Goal: Task Accomplishment & Management: Manage account settings

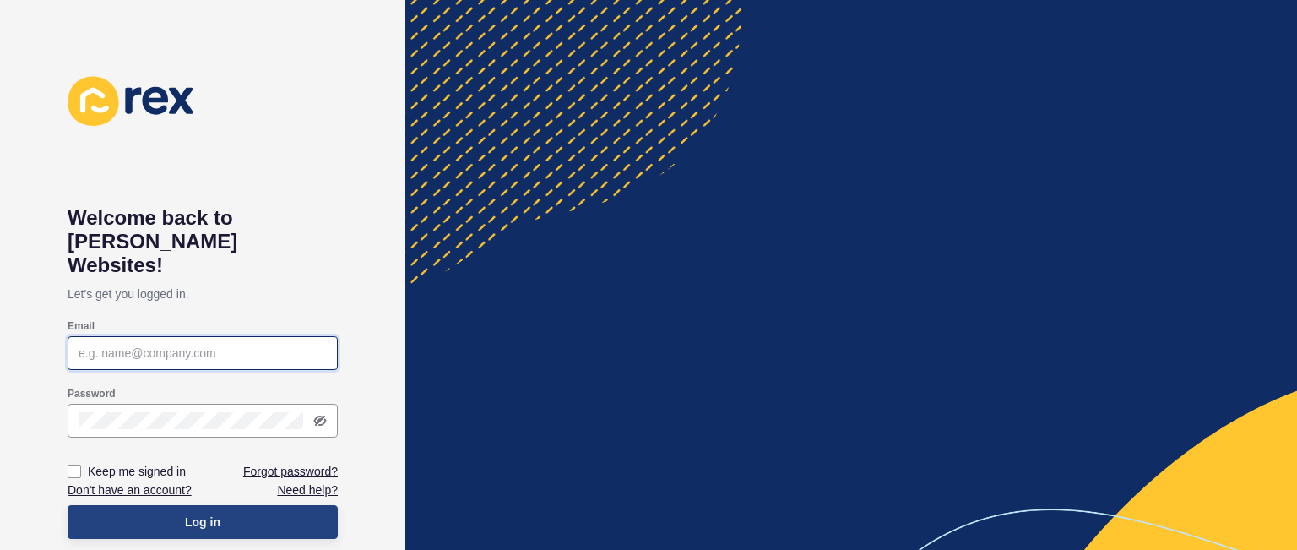
type input "[PERSON_NAME][EMAIL_ADDRESS][DOMAIN_NAME]"
click at [260, 505] on button "Log in" at bounding box center [203, 522] width 270 height 34
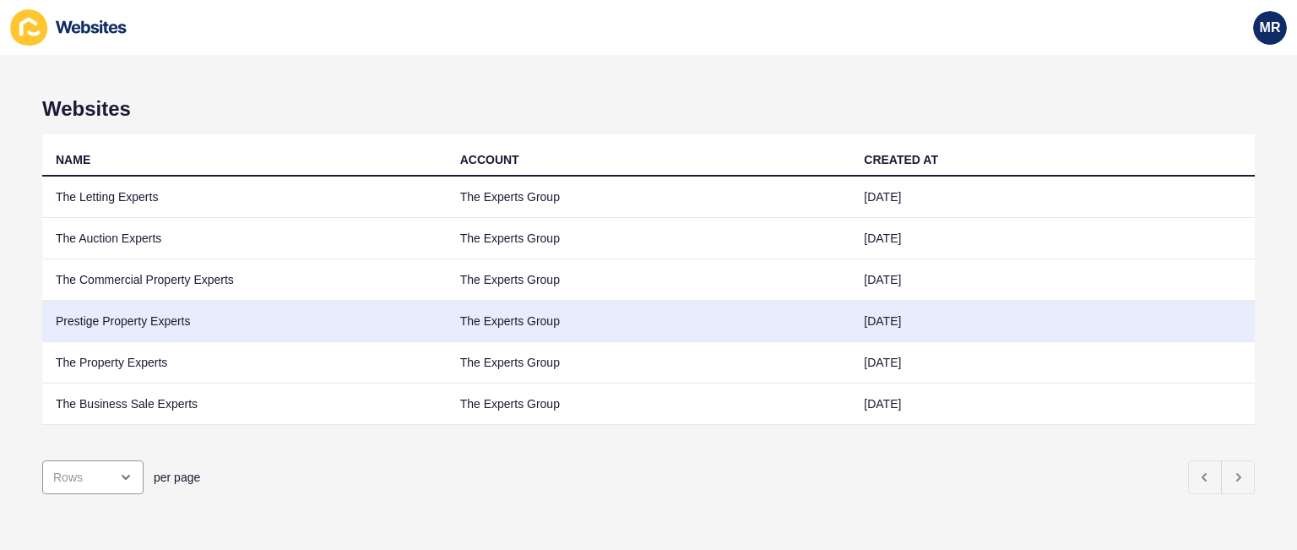
click at [161, 327] on td "Prestige Property Experts" at bounding box center [244, 321] width 404 height 41
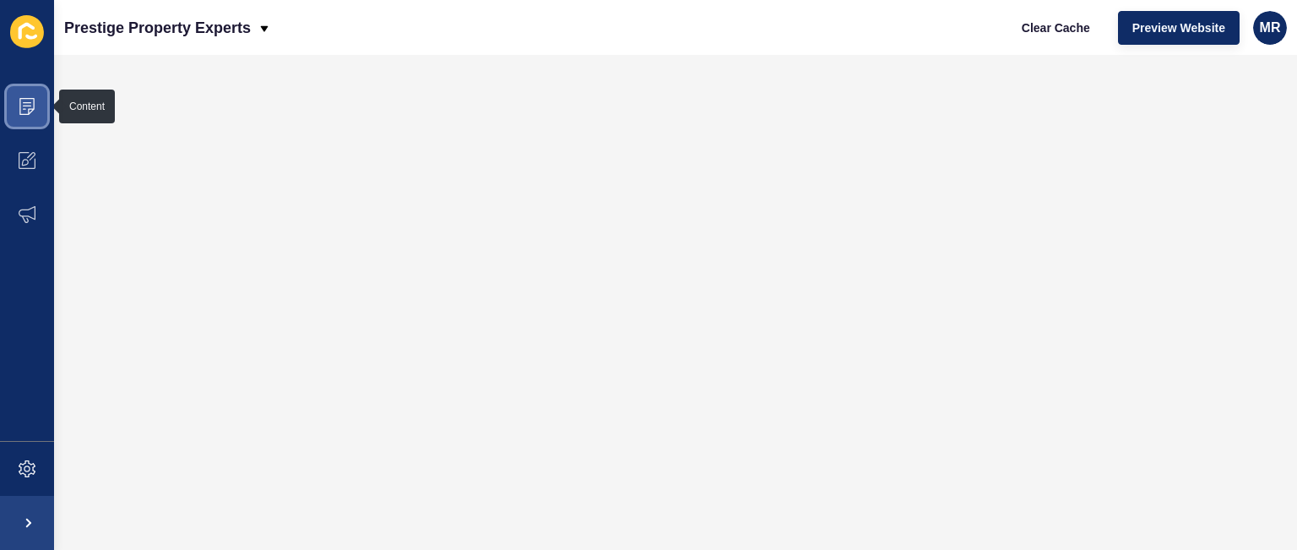
click at [35, 111] on icon at bounding box center [27, 106] width 17 height 17
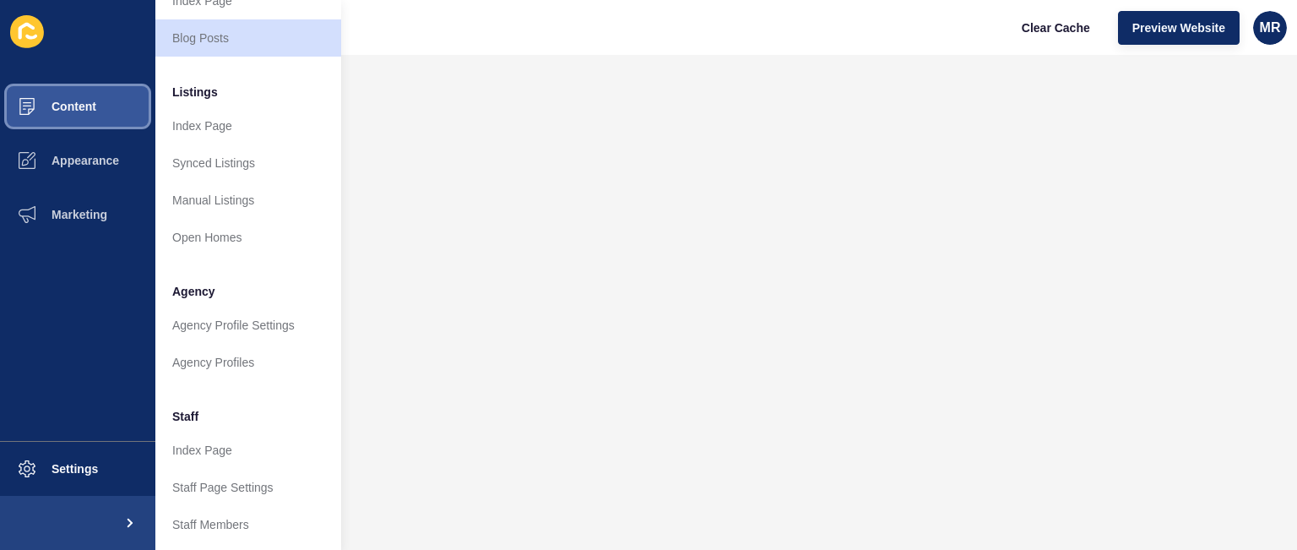
scroll to position [222, 0]
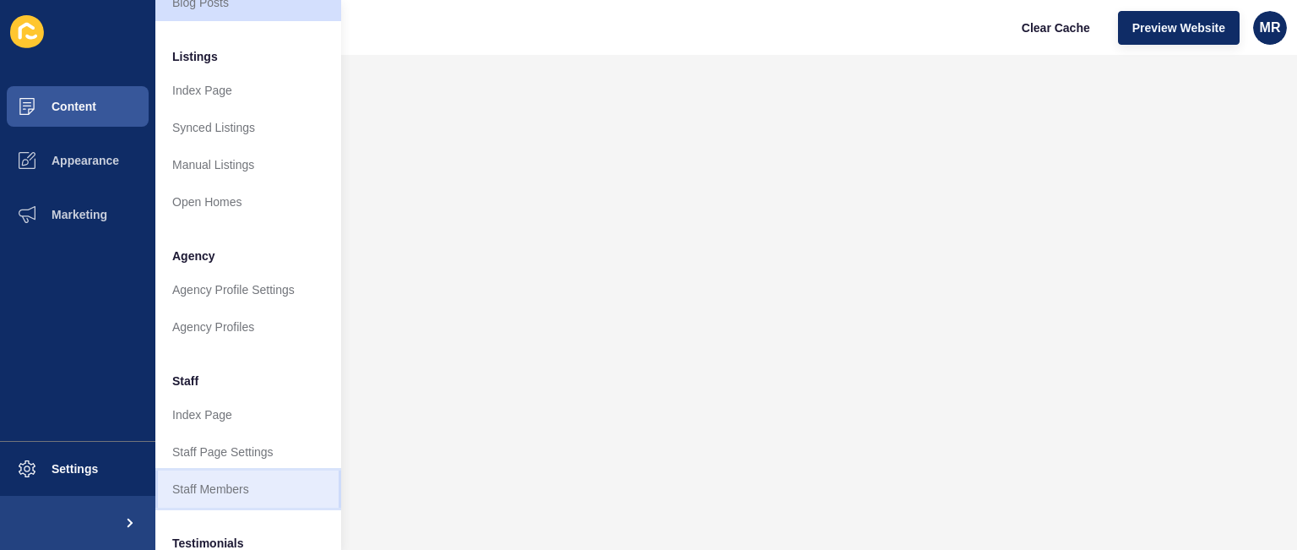
click at [255, 491] on link "Staff Members" at bounding box center [248, 488] width 186 height 37
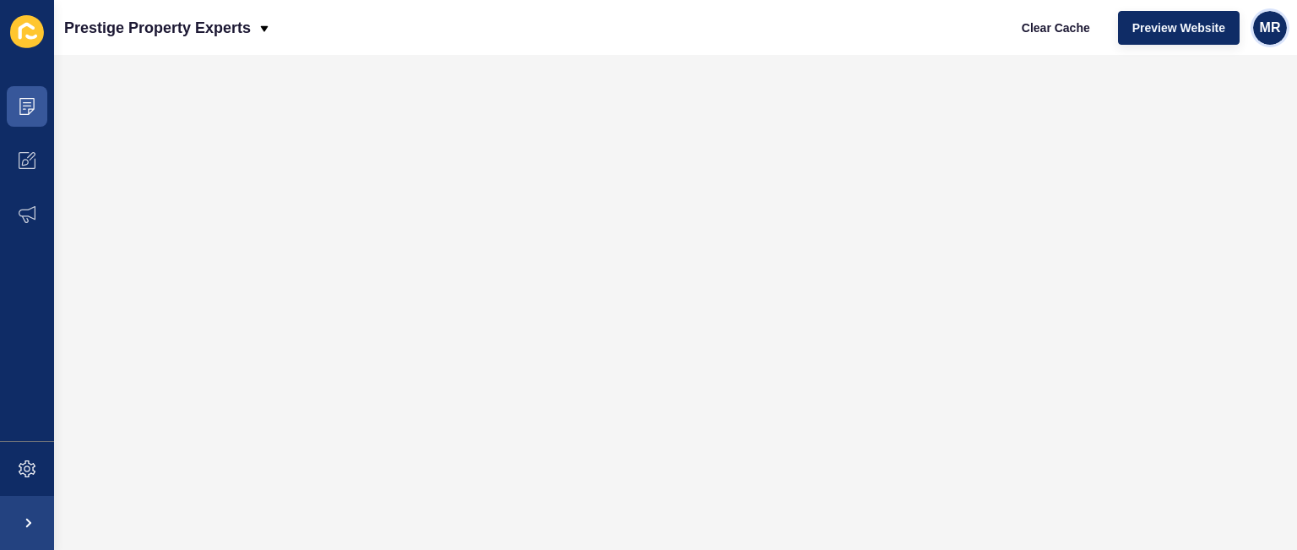
click at [1272, 12] on div "MR" at bounding box center [1270, 28] width 34 height 34
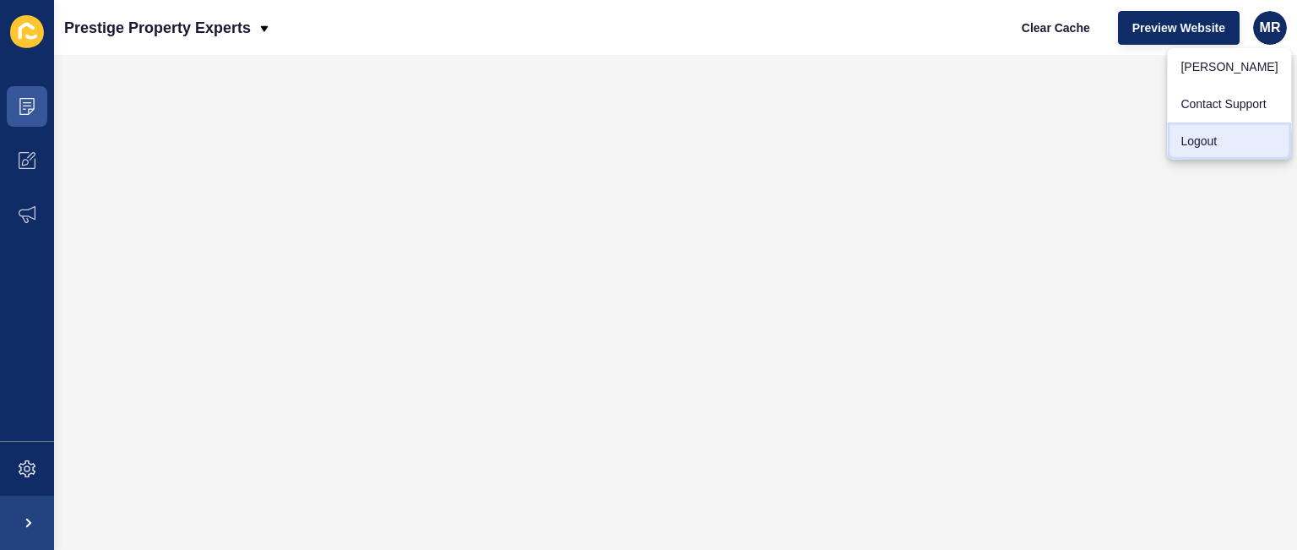
click at [1217, 133] on link "Logout" at bounding box center [1229, 140] width 124 height 37
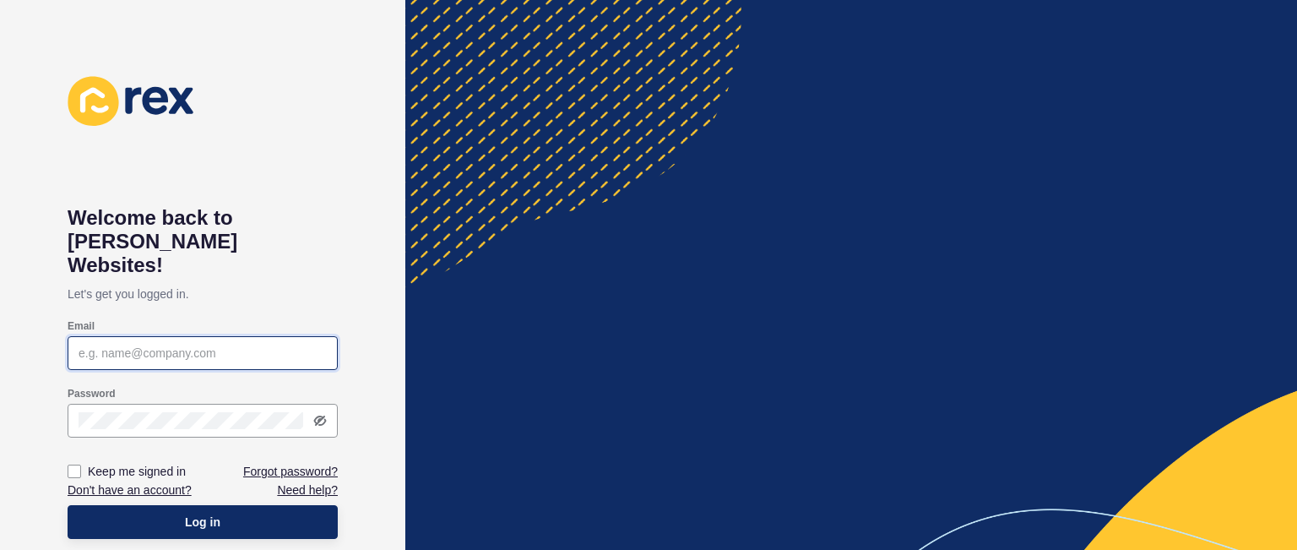
type input "[PERSON_NAME][EMAIL_ADDRESS][DOMAIN_NAME]"
